Goal: Information Seeking & Learning: Understand process/instructions

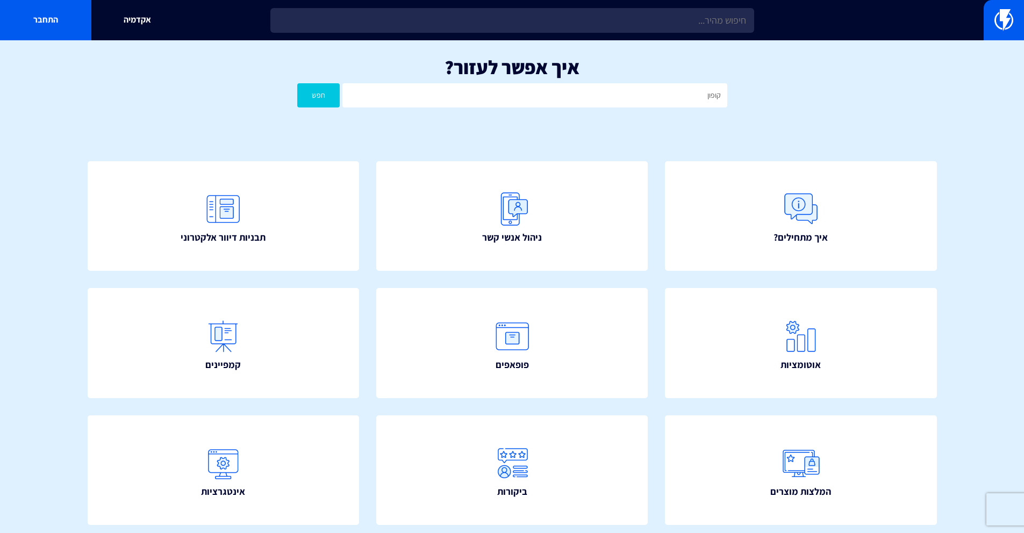
type input "קופון דינאמי"
click at [297, 83] on button "חפש" at bounding box center [318, 95] width 43 height 24
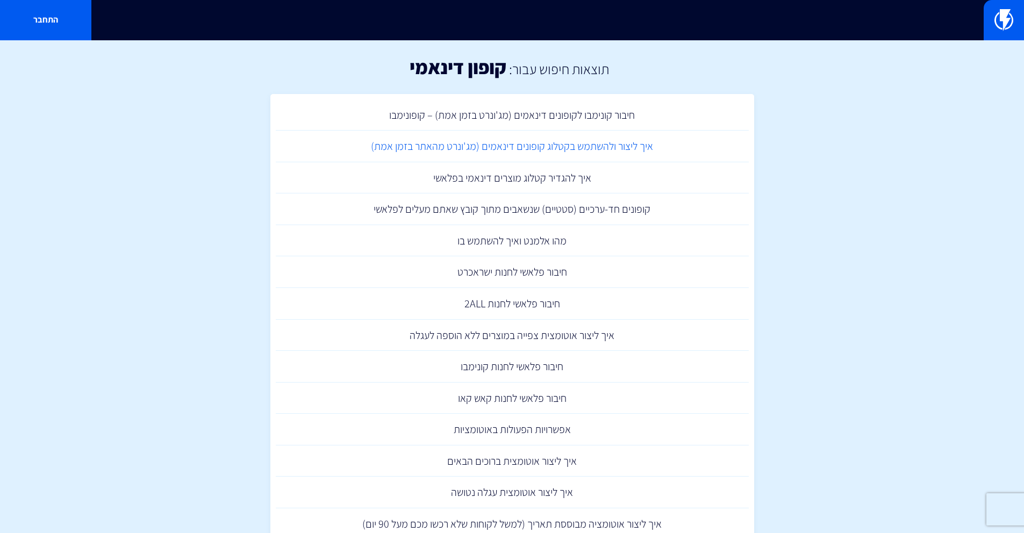
click at [570, 148] on link "איך ליצור ולהשתמש בקטלוג קופונים דינאמים (מג'ונרט מהאתר בזמן אמת)" at bounding box center [512, 147] width 473 height 32
click at [502, 207] on link "קופונים חד-ערכיים (סטטיים) שנשאבים מתוך קובץ שאתם מעלים לפלאשי" at bounding box center [512, 209] width 473 height 32
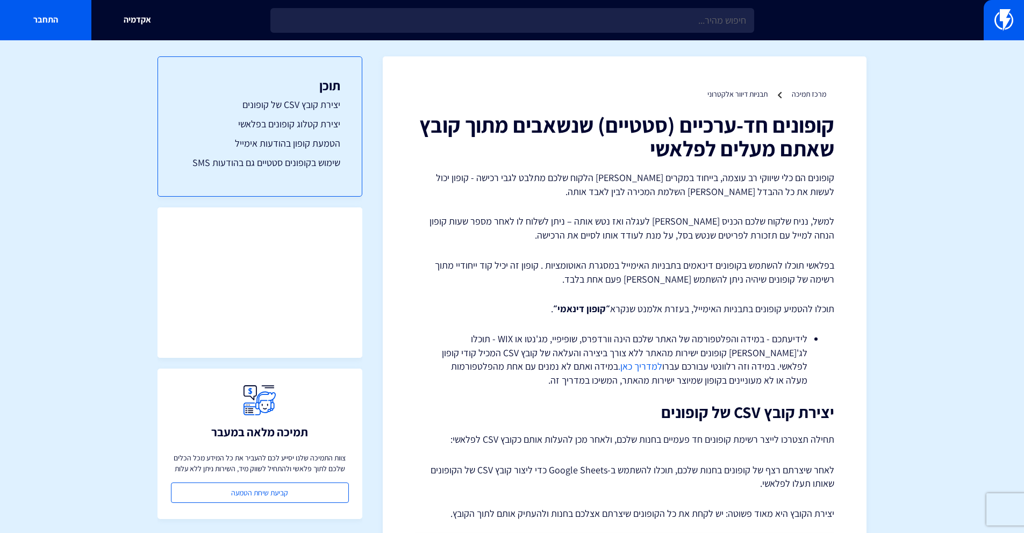
click at [472, 125] on h1 "קופונים חד-ערכיים (סטטיים) שנשאבים מתוך קובץ שאתם מעלים לפלאשי" at bounding box center [624, 136] width 419 height 47
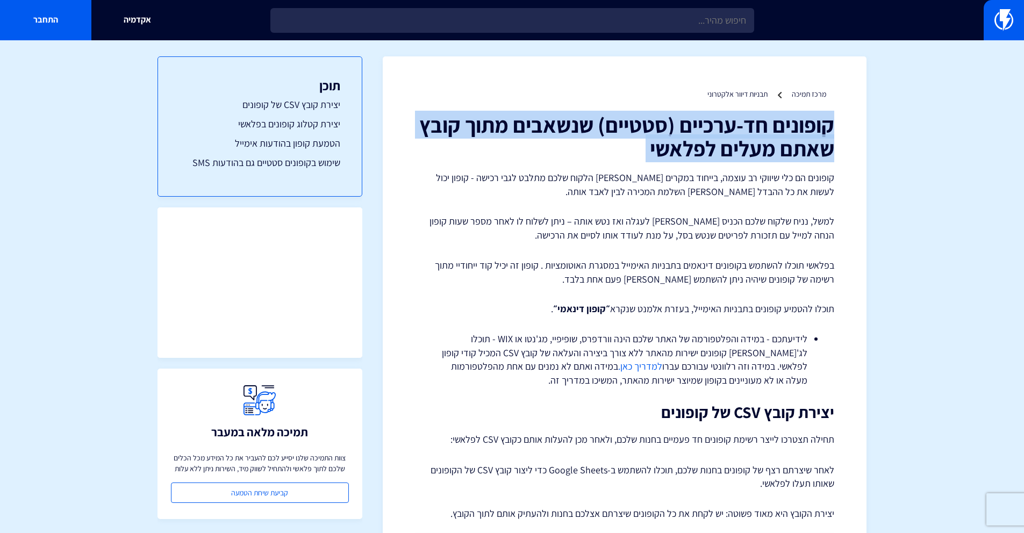
click at [472, 125] on h1 "קופונים חד-ערכיים (סטטיים) שנשאבים מתוך קובץ שאתם מעלים לפלאשי" at bounding box center [624, 136] width 419 height 47
copy div "קופונים חד-ערכיים (סטטיים) שנשאבים מתוך קובץ שאתם מעלים לפלאשי"
